Goal: Task Accomplishment & Management: Manage account settings

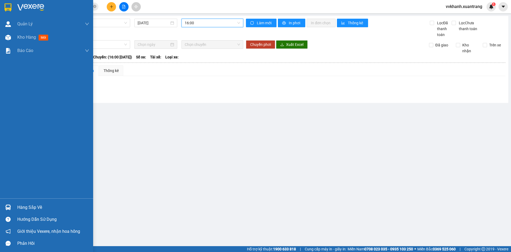
drag, startPoint x: 8, startPoint y: 41, endPoint x: 52, endPoint y: 82, distance: 60.3
click at [8, 41] on div at bounding box center [7, 37] width 9 height 9
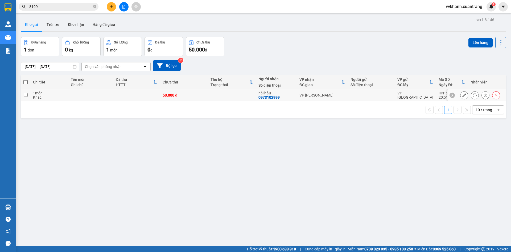
click at [222, 96] on td at bounding box center [232, 95] width 48 height 12
checkbox input "true"
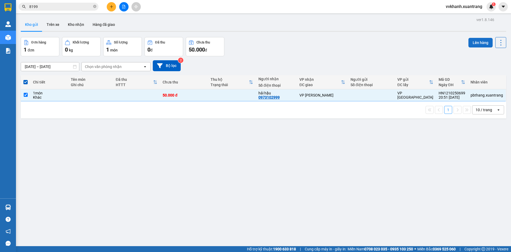
click at [475, 41] on button "Lên hàng" at bounding box center [480, 43] width 24 height 10
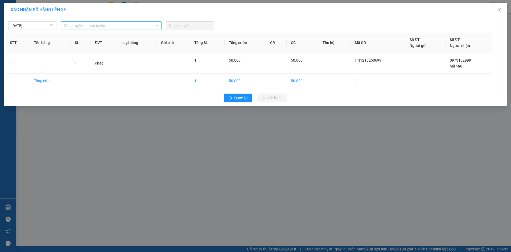
click at [98, 26] on span "Chọn tuyến - nhóm tuyến" at bounding box center [111, 26] width 94 height 8
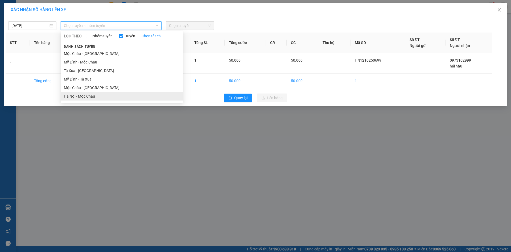
click at [106, 97] on li "Hà Nội - Mộc Châu" at bounding box center [122, 96] width 122 height 9
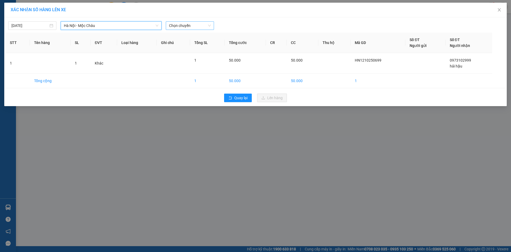
click at [178, 26] on span "Chọn chuyến" at bounding box center [190, 26] width 42 height 8
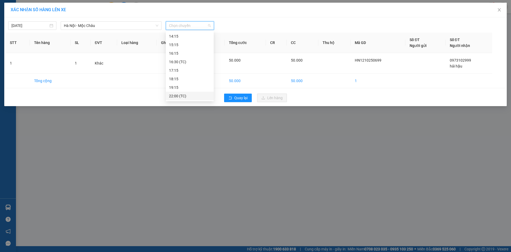
click at [182, 97] on div "22:00 (TC)" at bounding box center [190, 96] width 42 height 6
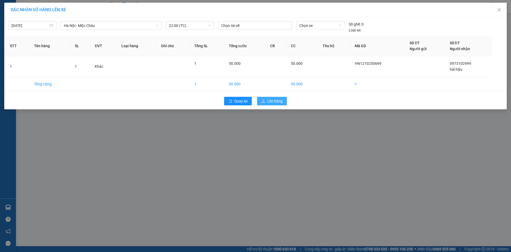
click at [281, 104] on button "Lên hàng" at bounding box center [272, 101] width 30 height 9
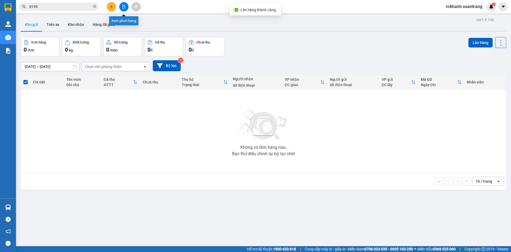
click at [125, 4] on button at bounding box center [123, 6] width 9 height 9
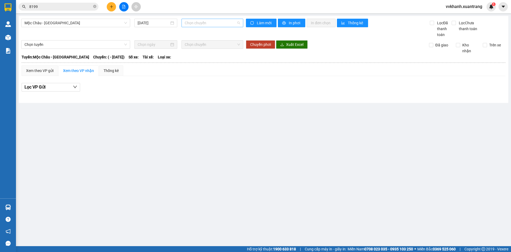
click at [200, 20] on span "Chọn chuyến" at bounding box center [212, 23] width 55 height 8
click at [96, 26] on span "Mộc Châu - [GEOGRAPHIC_DATA]" at bounding box center [75, 23] width 102 height 8
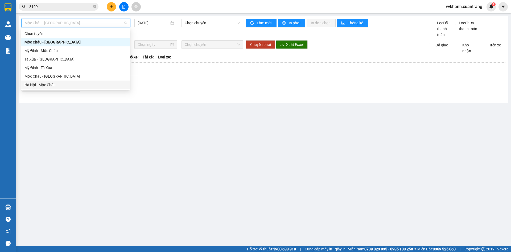
click at [70, 83] on div "Hà Nội - Mộc Châu" at bounding box center [75, 85] width 102 height 6
type input "[DATE]"
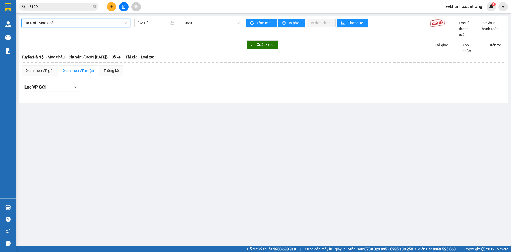
click at [224, 24] on span "06:01" at bounding box center [212, 23] width 55 height 8
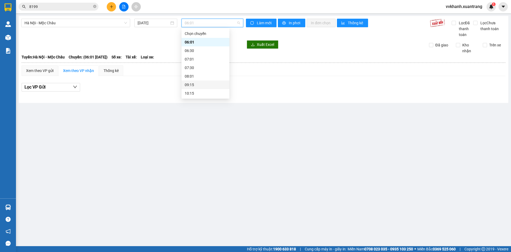
scroll to position [94, 0]
click at [198, 92] on div "22:00 (TC)" at bounding box center [206, 93] width 42 height 6
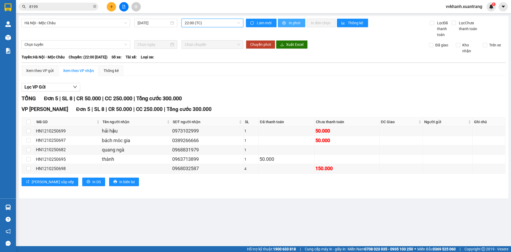
click at [288, 25] on button "In phơi" at bounding box center [291, 23] width 27 height 9
click at [113, 6] on icon "plus" at bounding box center [112, 7] width 4 height 4
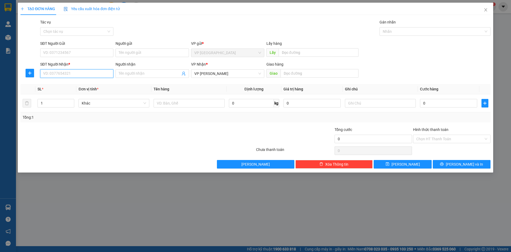
click at [63, 73] on input "SĐT Người Nhận *" at bounding box center [76, 73] width 73 height 9
click at [67, 84] on div "0326718747" at bounding box center [76, 84] width 67 height 6
type input "0326718747"
click at [446, 104] on input "0" at bounding box center [448, 103] width 57 height 9
type input "5"
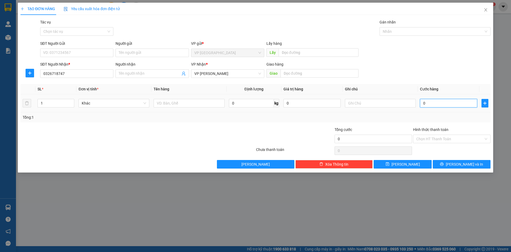
type input "5"
type input "50"
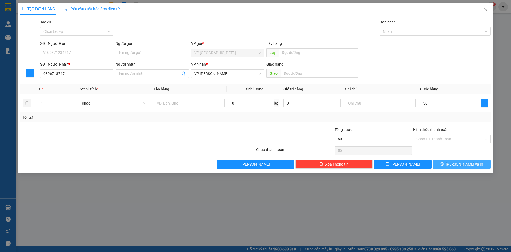
type input "50.000"
click at [456, 164] on button "[PERSON_NAME] và In" at bounding box center [462, 164] width 58 height 9
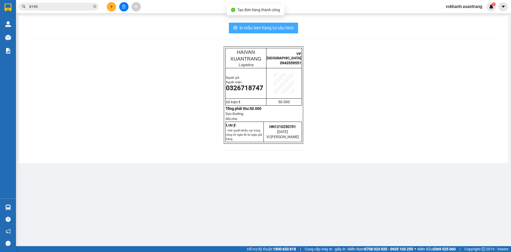
click at [247, 25] on span "In mẫu tem hàng tự cấu hình" at bounding box center [267, 27] width 54 height 7
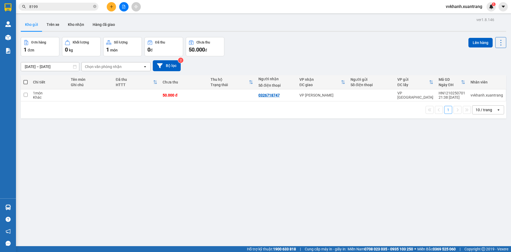
click at [48, 9] on input "8199" at bounding box center [60, 7] width 63 height 6
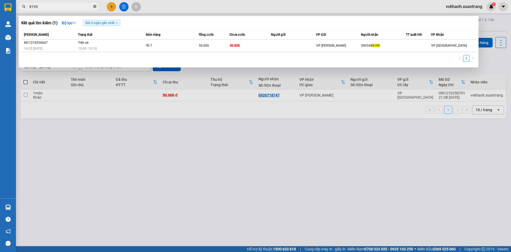
click at [95, 7] on icon "close-circle" at bounding box center [94, 6] width 3 height 3
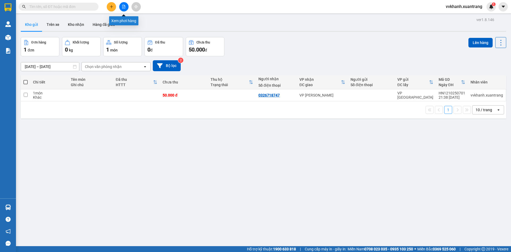
click at [123, 6] on icon "file-add" at bounding box center [124, 7] width 4 height 4
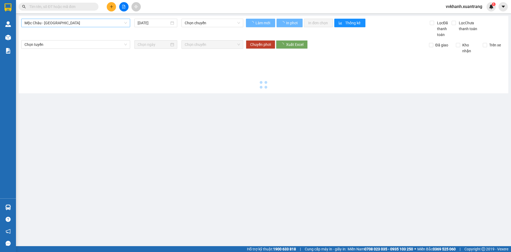
click at [83, 23] on span "Mộc Châu - [GEOGRAPHIC_DATA]" at bounding box center [75, 23] width 102 height 8
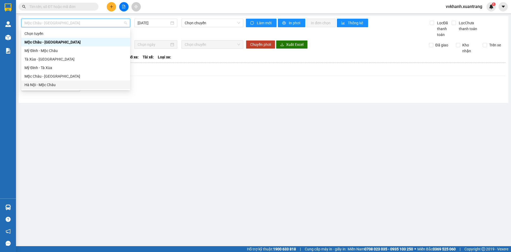
click at [47, 84] on div "Hà Nội - Mộc Châu" at bounding box center [75, 85] width 102 height 6
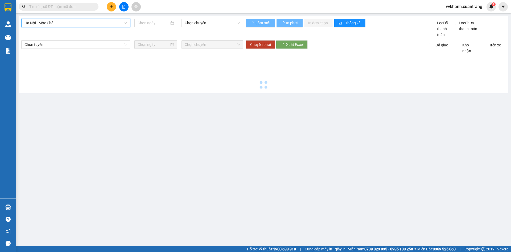
type input "[DATE]"
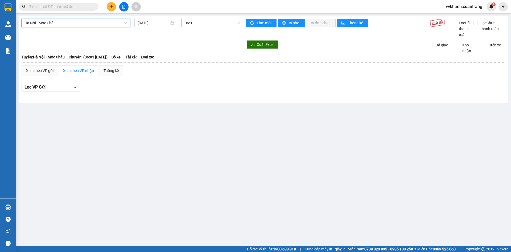
click at [199, 27] on div "06:01" at bounding box center [213, 23] width 62 height 9
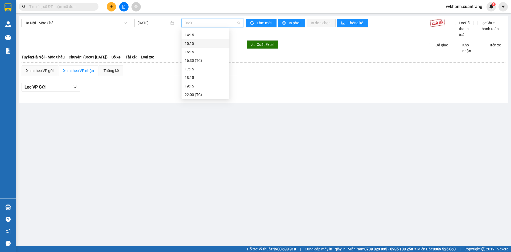
scroll to position [94, 0]
click at [199, 92] on div "22:00 (TC)" at bounding box center [206, 93] width 42 height 6
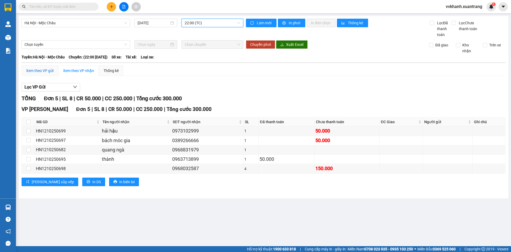
click at [42, 71] on div "Xem theo VP gửi" at bounding box center [39, 71] width 27 height 6
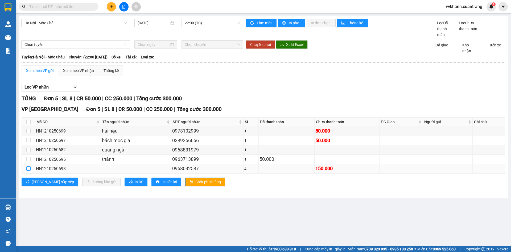
click at [28, 170] on input "checkbox" at bounding box center [28, 168] width 4 height 4
checkbox input "true"
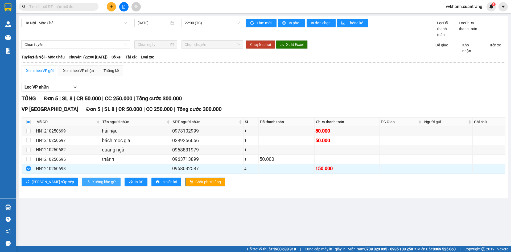
click at [92, 183] on span "Xuống kho gửi" at bounding box center [104, 182] width 24 height 6
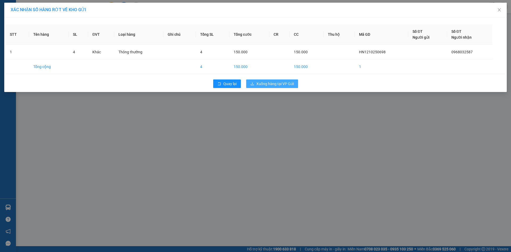
click at [268, 82] on span "Xuống hàng tại VP Gửi" at bounding box center [275, 84] width 38 height 6
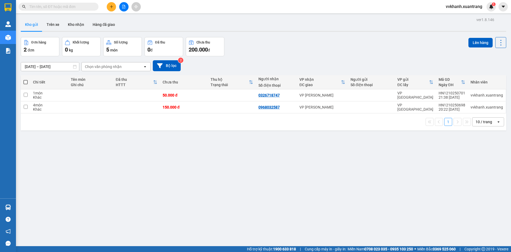
click at [469, 3] on span "vvkhanh.xuantrang" at bounding box center [464, 6] width 45 height 7
click at [484, 107] on icon at bounding box center [486, 107] width 4 height 4
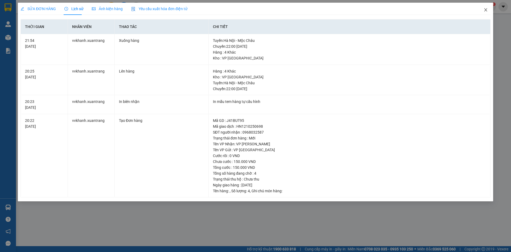
click at [484, 12] on icon "close" at bounding box center [486, 10] width 4 height 4
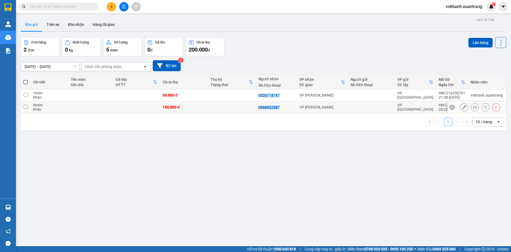
click at [462, 105] on icon at bounding box center [464, 107] width 4 height 4
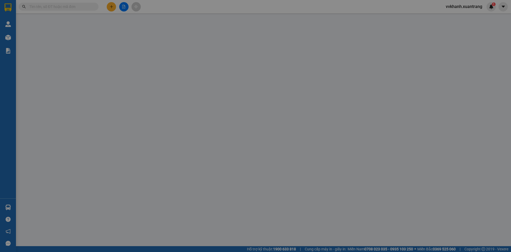
type input "0968032587"
type input "150.000"
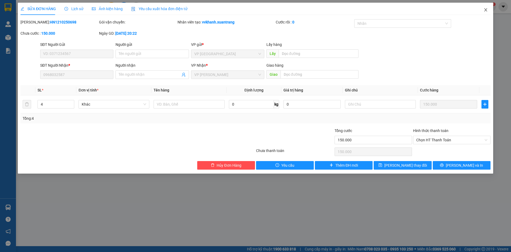
click at [484, 11] on icon "close" at bounding box center [486, 10] width 4 height 4
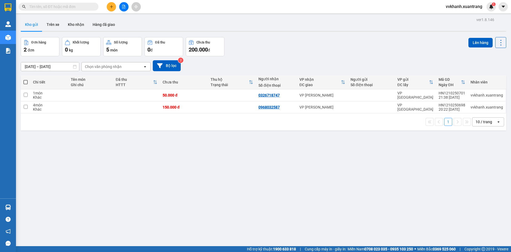
click at [472, 7] on span "vvkhanh.xuantrang" at bounding box center [464, 6] width 45 height 7
click at [459, 17] on span "Đăng xuất" at bounding box center [467, 17] width 34 height 6
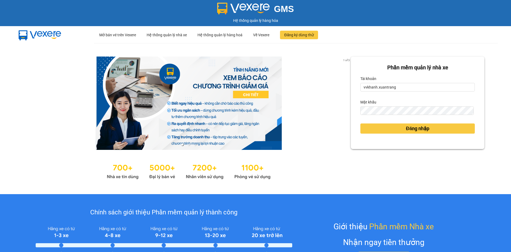
click at [421, 92] on form "Phần mềm quản lý nhà xe Tài khoản vvkhanh.xuantrang Mật khẩu Đăng nhập" at bounding box center [417, 102] width 114 height 79
click at [422, 87] on input "vvkhanh.xuantrang" at bounding box center [417, 87] width 114 height 9
type input "pbthang.xuantrang"
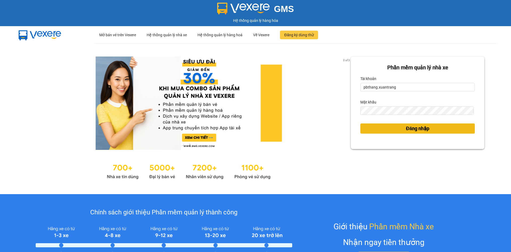
click at [409, 126] on span "Đăng nhập" at bounding box center [417, 128] width 23 height 7
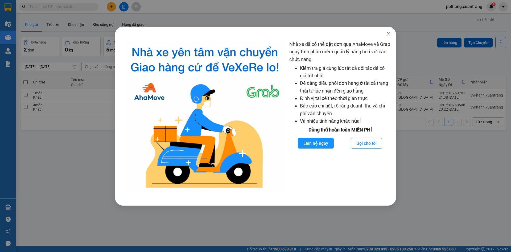
click at [386, 31] on span "Close" at bounding box center [388, 34] width 15 height 15
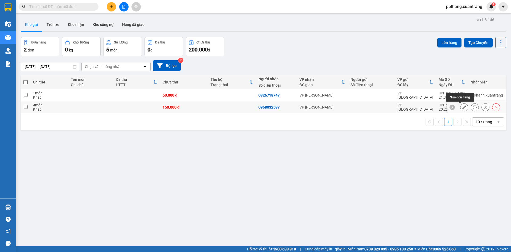
click at [462, 107] on icon at bounding box center [464, 107] width 4 height 4
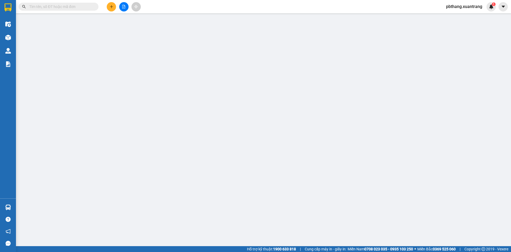
type input "0968032587"
type input "150.000"
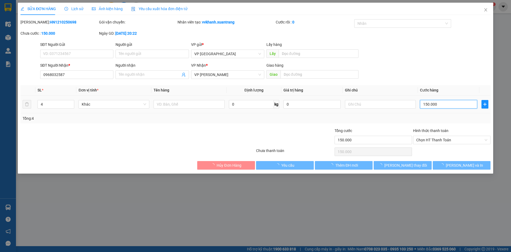
click at [453, 105] on input "150.000" at bounding box center [448, 104] width 57 height 9
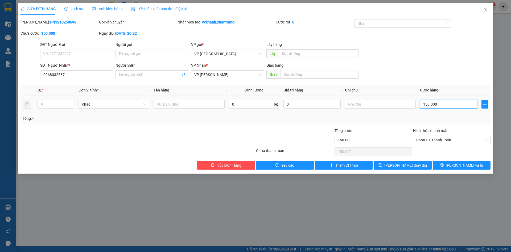
type input "0"
type input "2"
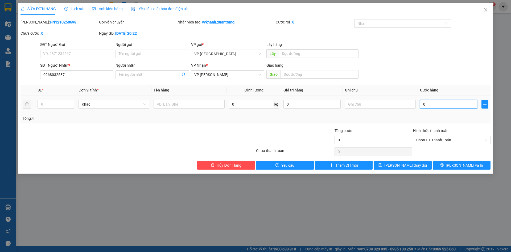
type input "02"
type input "20"
type input "0.200"
type input "200"
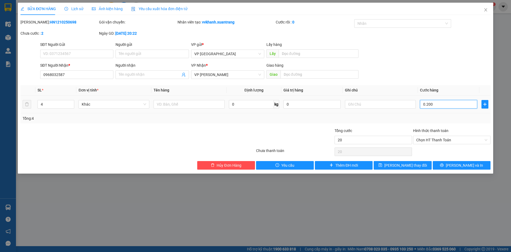
type input "200"
type input "0.200"
type input "200.000"
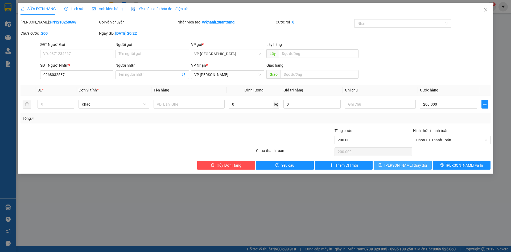
click at [417, 163] on button "[PERSON_NAME] thay đổi" at bounding box center [403, 165] width 58 height 9
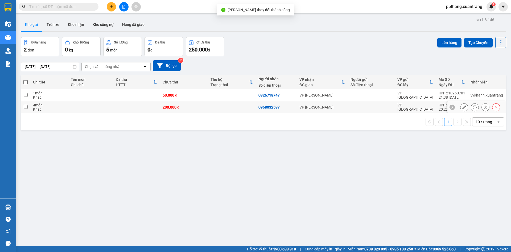
click at [381, 112] on td at bounding box center [371, 107] width 47 height 12
checkbox input "true"
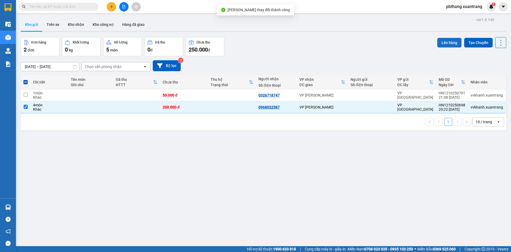
click at [449, 45] on button "Lên hàng" at bounding box center [449, 43] width 24 height 10
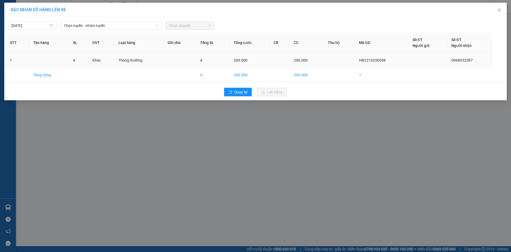
drag, startPoint x: 135, startPoint y: 19, endPoint x: 114, endPoint y: 67, distance: 52.4
click at [134, 21] on div "12/10/2025 Chọn tuyến - nhóm tuyến Chọn chuyến" at bounding box center [256, 24] width 500 height 11
click at [119, 24] on span "Chọn tuyến - nhóm tuyến" at bounding box center [111, 26] width 94 height 8
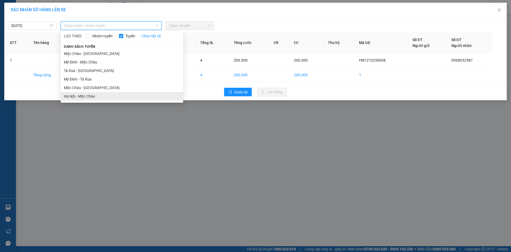
click at [105, 95] on li "Hà Nội - Mộc Châu" at bounding box center [122, 96] width 122 height 9
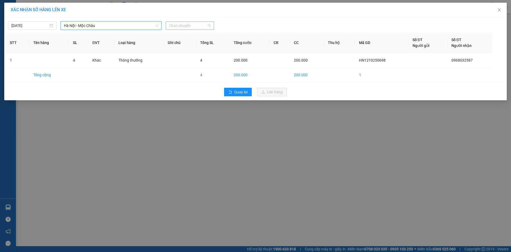
click at [178, 26] on span "Chọn chuyến" at bounding box center [190, 26] width 42 height 8
click at [185, 94] on div "22:00 (TC)" at bounding box center [190, 96] width 42 height 6
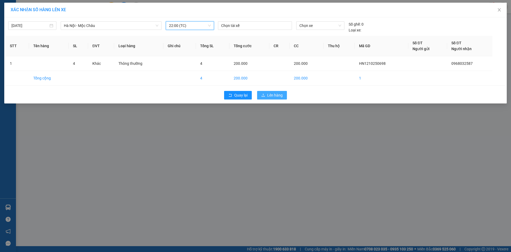
click at [269, 93] on span "Lên hàng" at bounding box center [274, 95] width 15 height 6
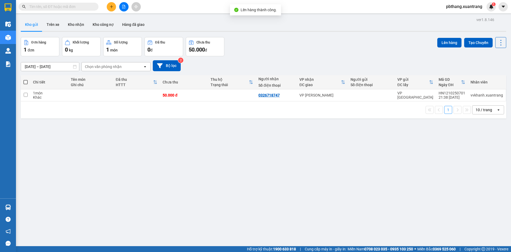
click at [469, 8] on span "pbthang.xuantrang" at bounding box center [464, 6] width 45 height 7
click at [463, 15] on span "Đăng xuất" at bounding box center [466, 17] width 34 height 6
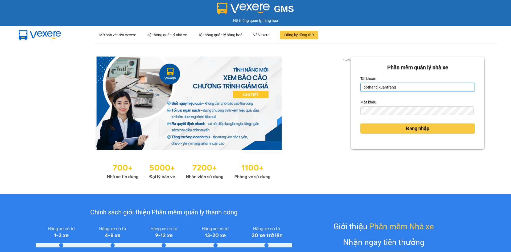
click at [403, 84] on input "pbthang.xuantrang" at bounding box center [417, 87] width 114 height 9
type input "vvkhanh.xuantrang"
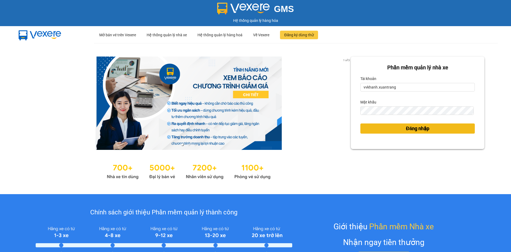
drag, startPoint x: 413, startPoint y: 125, endPoint x: 407, endPoint y: 128, distance: 6.5
click at [410, 125] on span "Đăng nhập" at bounding box center [417, 128] width 23 height 7
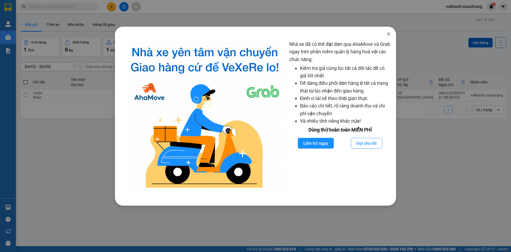
click at [388, 33] on icon "close" at bounding box center [388, 34] width 4 height 4
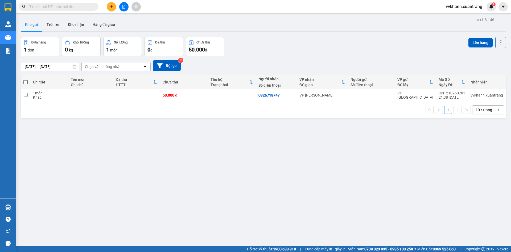
click at [123, 6] on icon "file-add" at bounding box center [124, 7] width 4 height 4
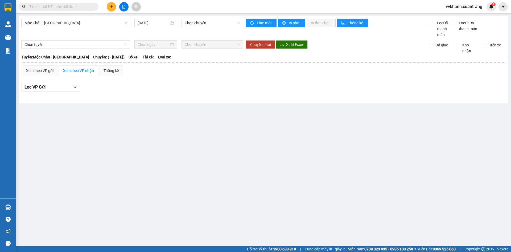
click at [94, 31] on div "Mộc Châu - [GEOGRAPHIC_DATA] [DATE] Chọn chuyến" at bounding box center [132, 28] width 222 height 19
click at [93, 27] on div "Mộc Châu - [GEOGRAPHIC_DATA]" at bounding box center [75, 23] width 109 height 9
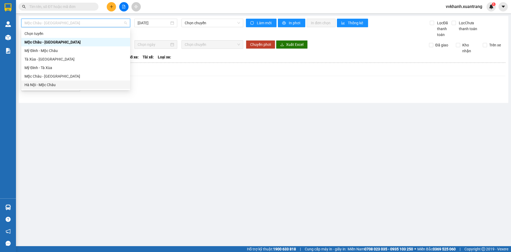
click at [87, 82] on div "Hà Nội - Mộc Châu" at bounding box center [75, 85] width 102 height 6
type input "[DATE]"
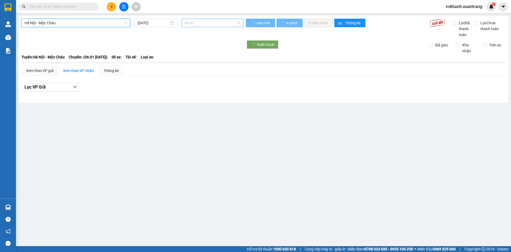
click at [195, 23] on span "06:01" at bounding box center [212, 23] width 55 height 8
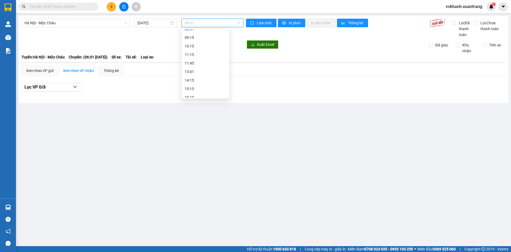
scroll to position [94, 0]
click at [200, 93] on div "22:00 (TC)" at bounding box center [206, 93] width 42 height 6
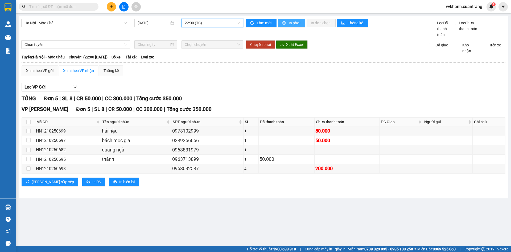
click at [285, 23] on icon "printer" at bounding box center [283, 22] width 3 height 3
click at [80, 8] on input "text" at bounding box center [60, 7] width 63 height 6
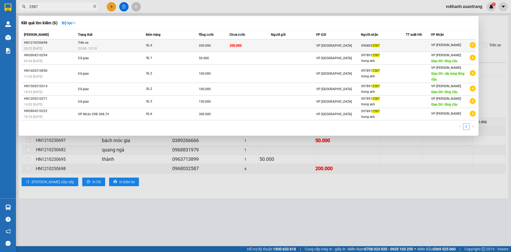
type input "2587"
click at [274, 48] on td at bounding box center [293, 45] width 45 height 13
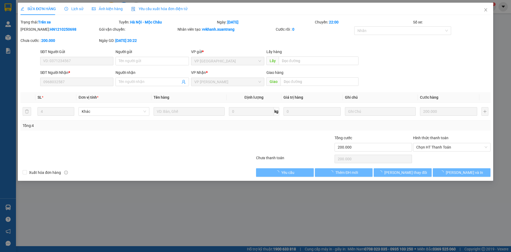
type input "0968032587"
type input "200.000"
click at [106, 10] on span "Ảnh kiện hàng" at bounding box center [107, 9] width 31 height 4
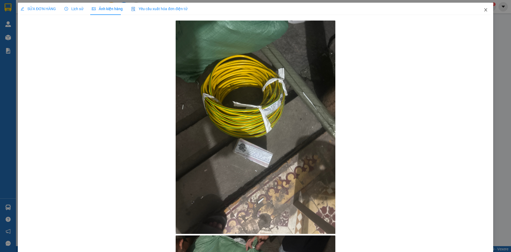
click at [484, 11] on icon "close" at bounding box center [485, 9] width 3 height 3
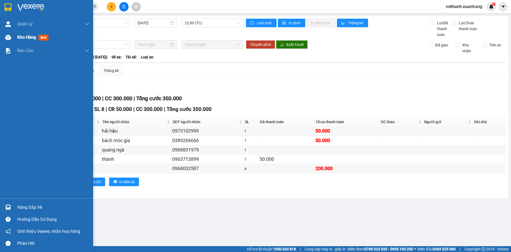
click at [12, 39] on div at bounding box center [7, 37] width 9 height 9
drag, startPoint x: 12, startPoint y: 39, endPoint x: 44, endPoint y: -2, distance: 52.1
click at [44, 0] on html "Kết quả tìm kiếm ( 6 ) Bộ lọc Mã ĐH Trạng thái Món hàng Tổng cước Chưa cước Ngư…" at bounding box center [255, 126] width 511 height 252
